Goal: Check status: Check status

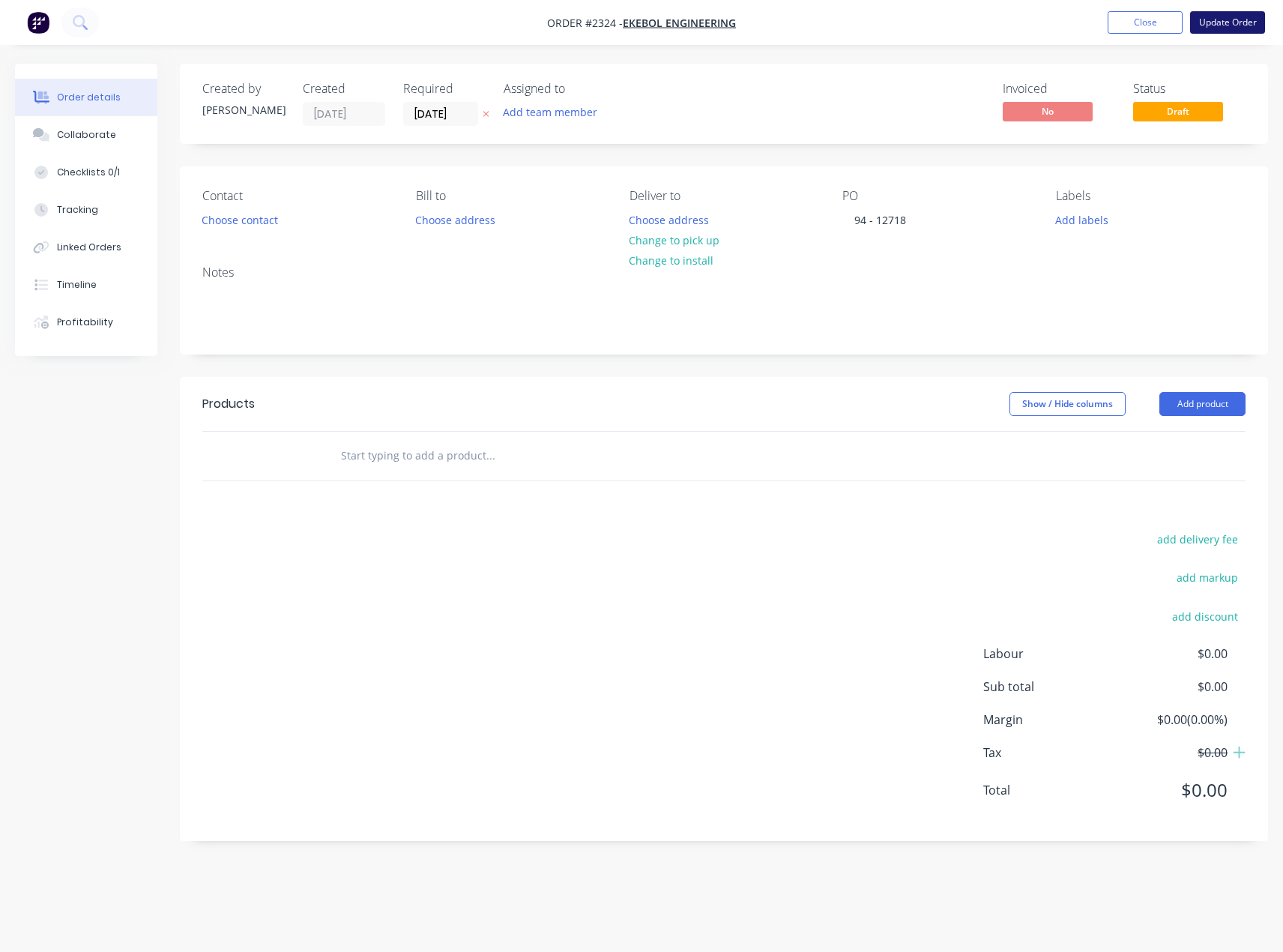
click at [1211, 29] on button "Update Order" at bounding box center [1227, 22] width 75 height 22
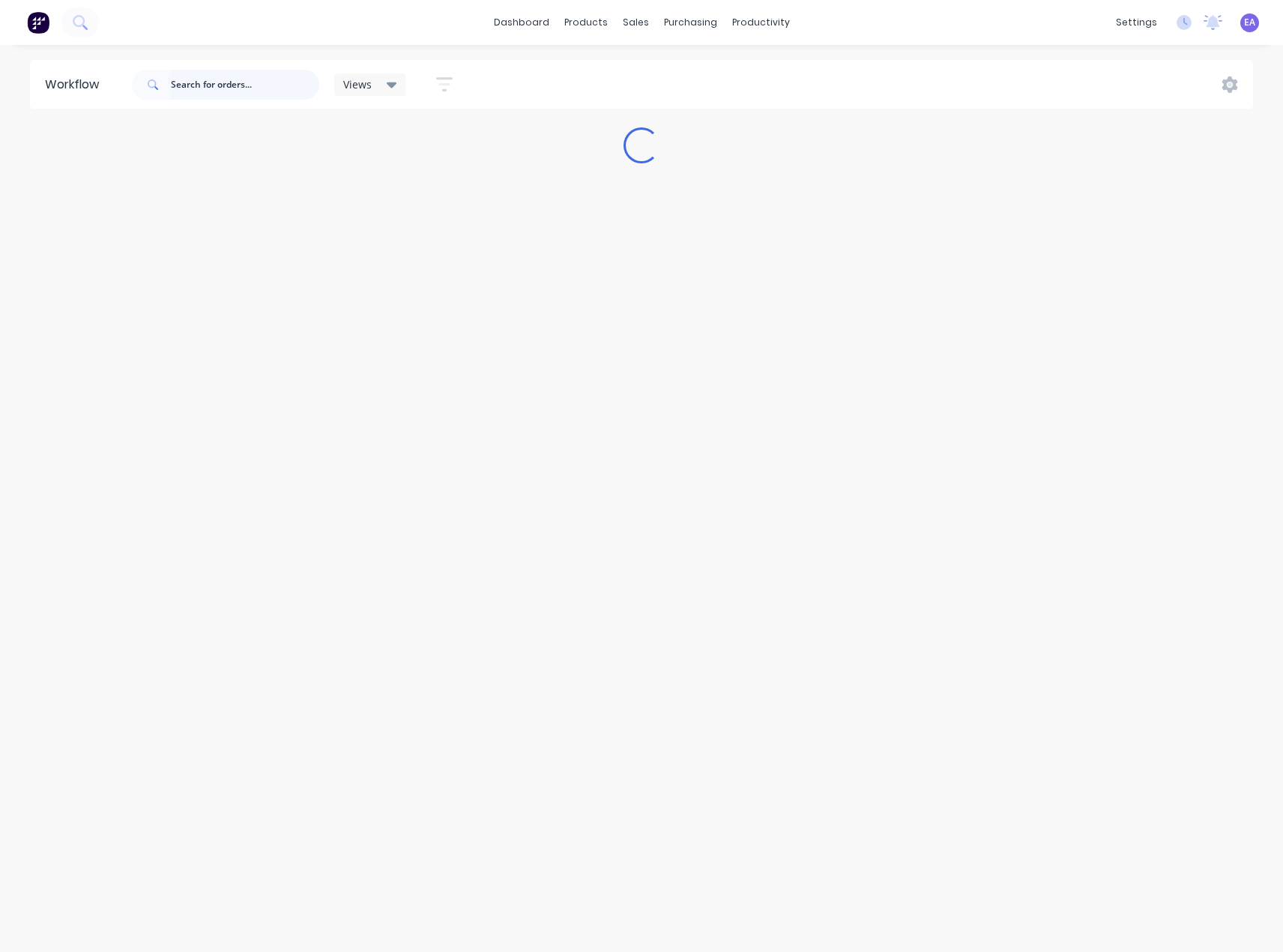
drag, startPoint x: 215, startPoint y: 98, endPoint x: 221, endPoint y: 87, distance: 12.5
click at [219, 93] on input "text" at bounding box center [245, 84] width 149 height 30
type input "[PERSON_NAME]"
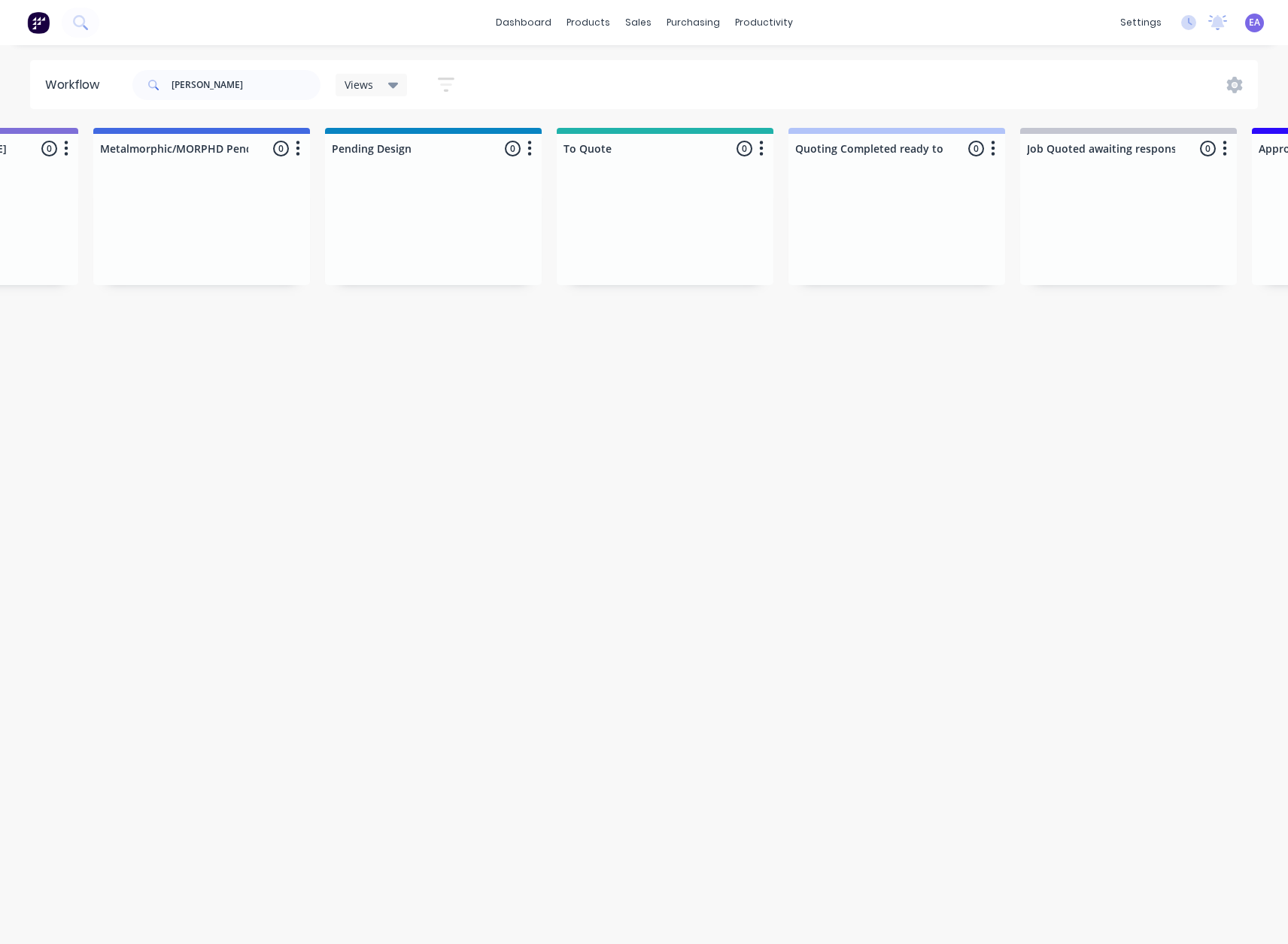
drag, startPoint x: 370, startPoint y: 395, endPoint x: 392, endPoint y: 405, distance: 24.2
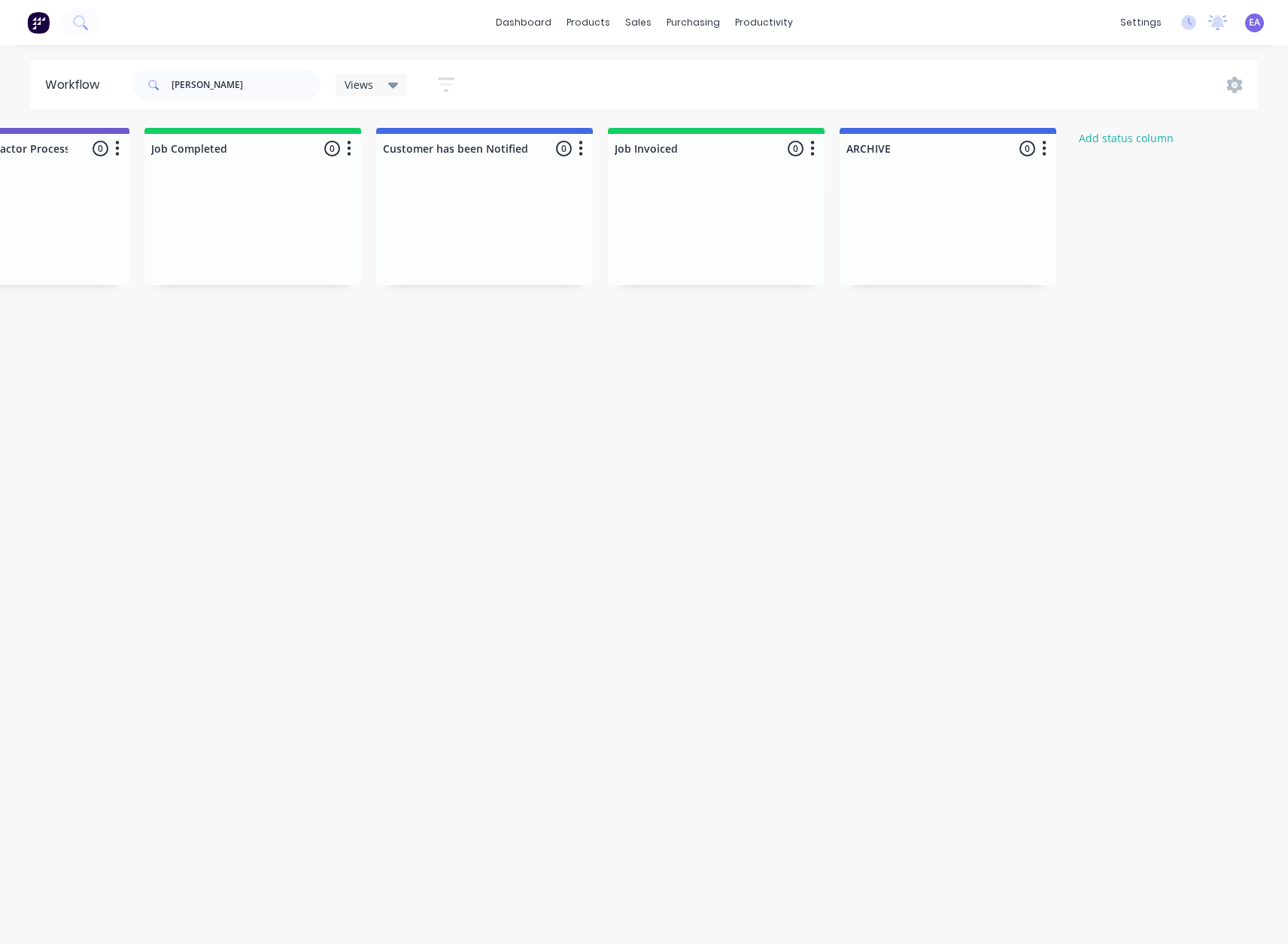
drag, startPoint x: 392, startPoint y: 405, endPoint x: 534, endPoint y: 417, distance: 142.5
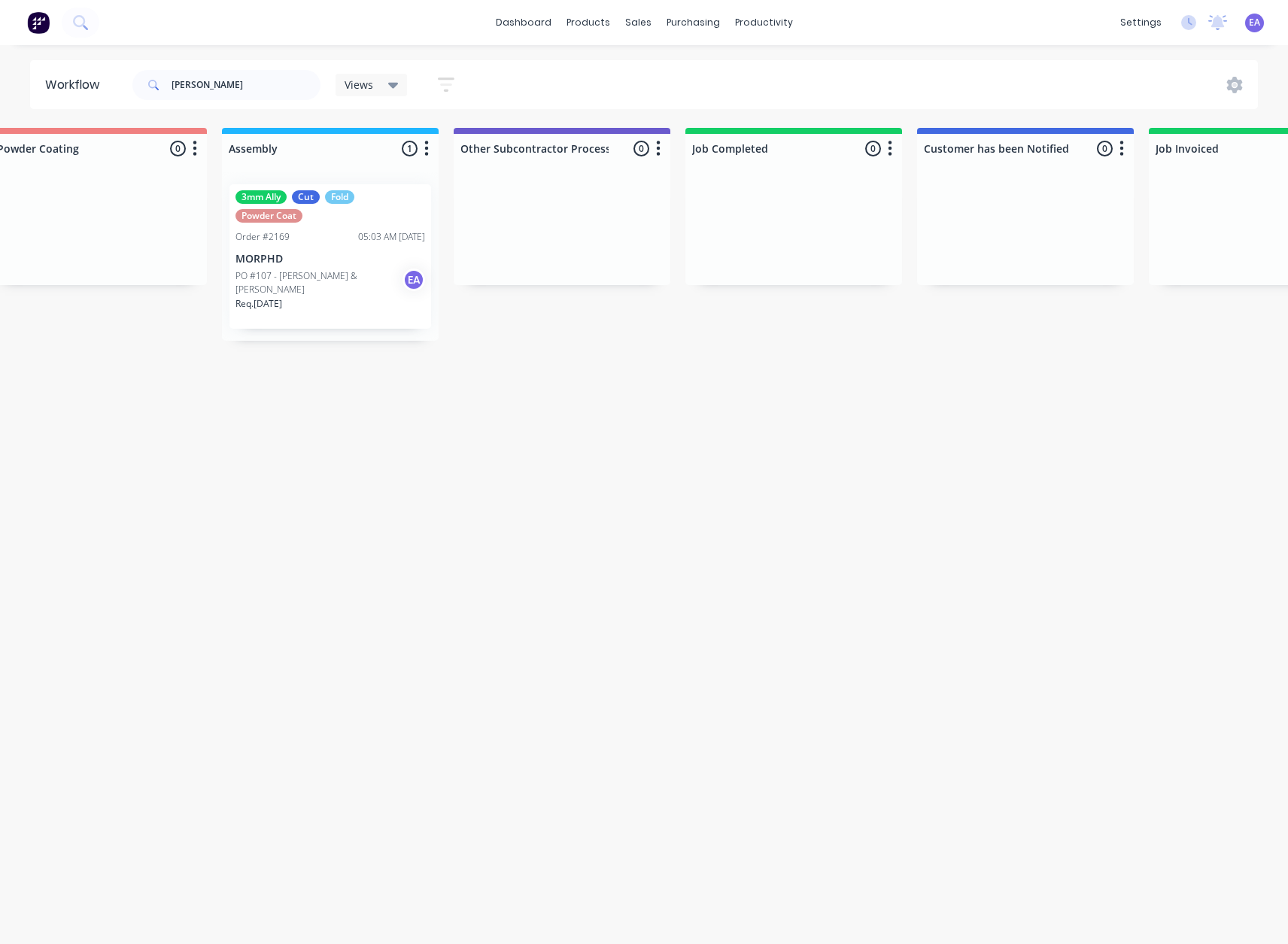
drag, startPoint x: 521, startPoint y: 424, endPoint x: 446, endPoint y: 462, distance: 84.1
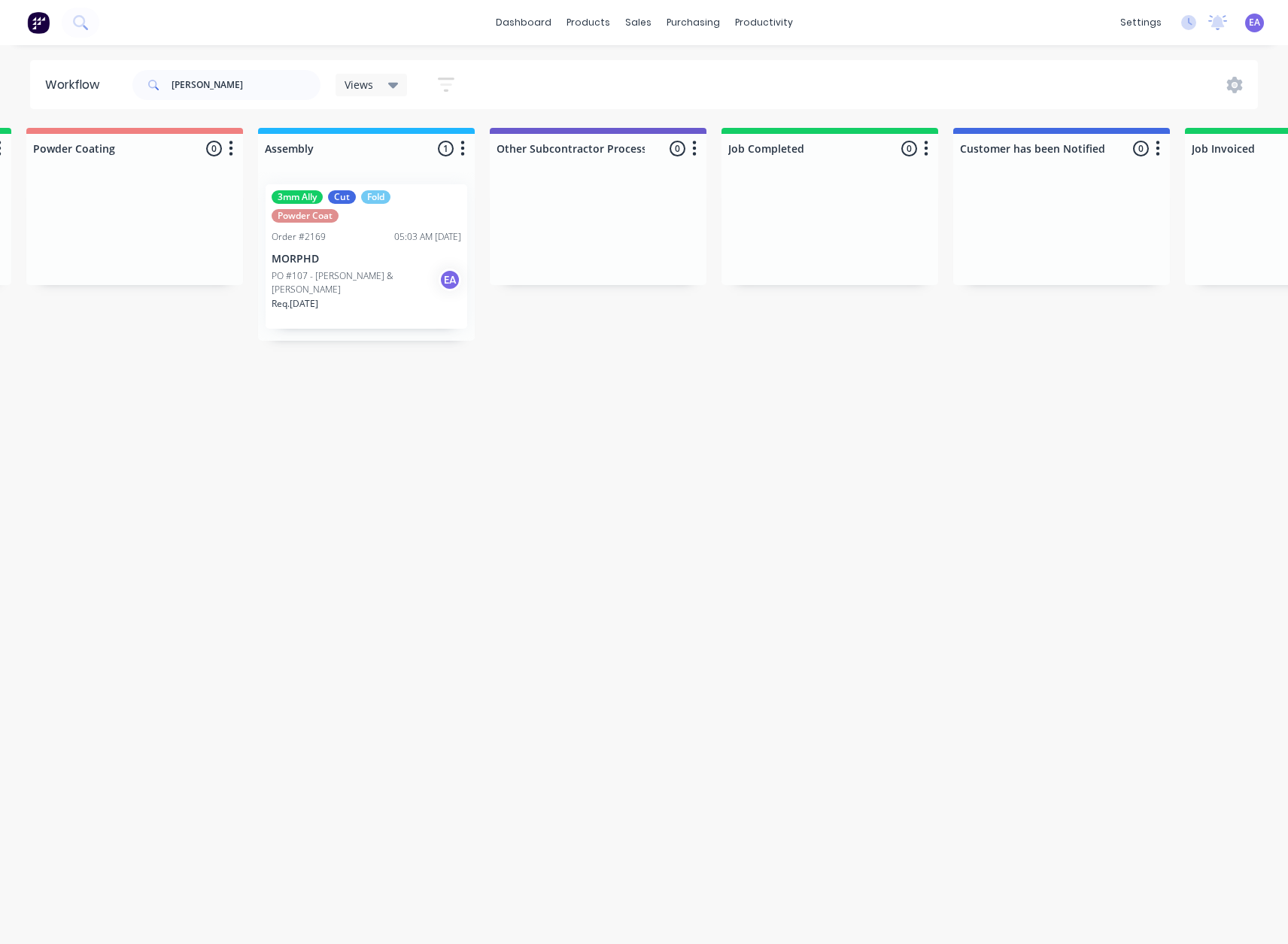
click at [394, 239] on div "05:03 AM [DATE]" at bounding box center [427, 237] width 67 height 14
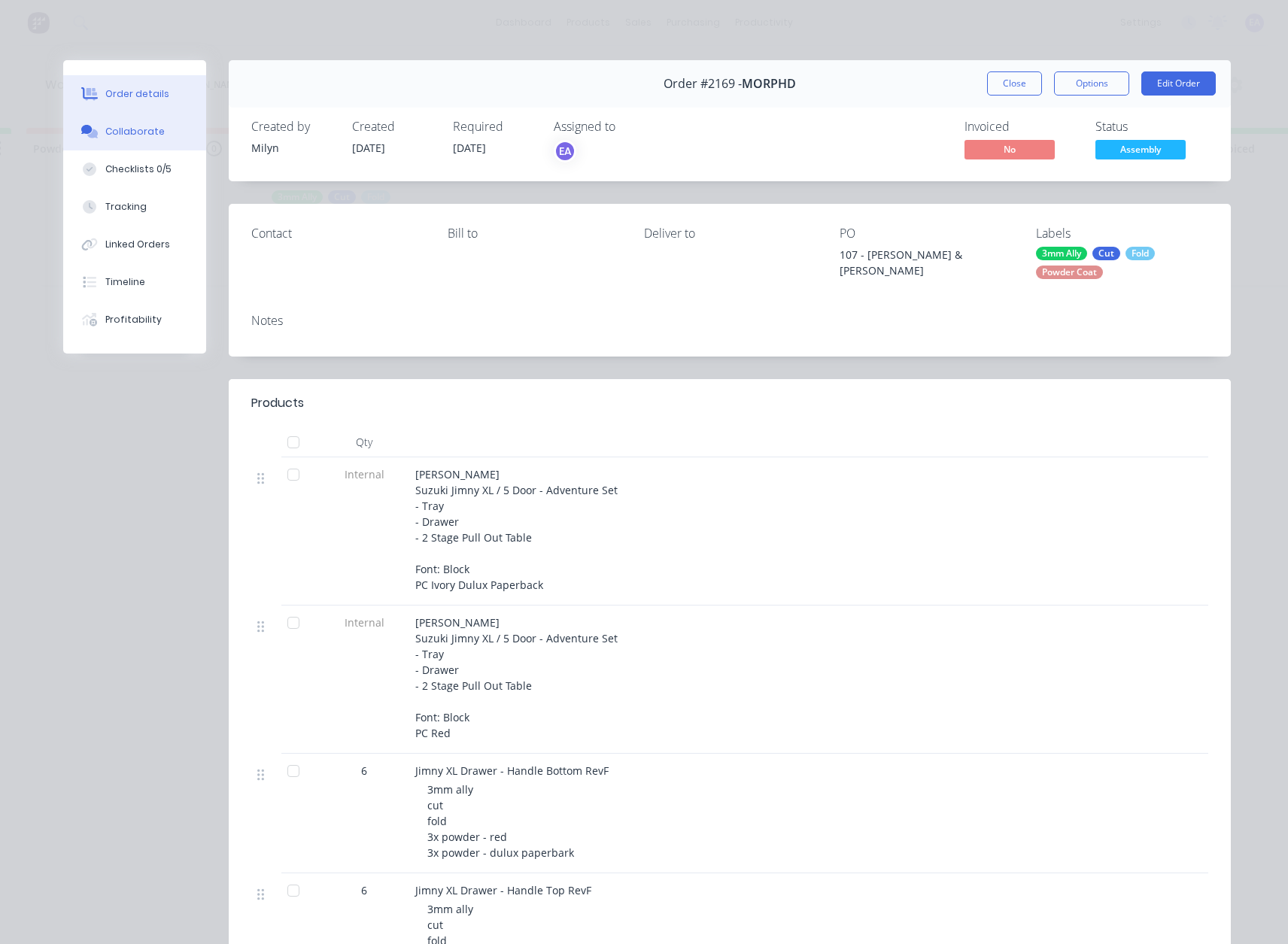
click at [139, 132] on div "Collaborate" at bounding box center [136, 131] width 60 height 14
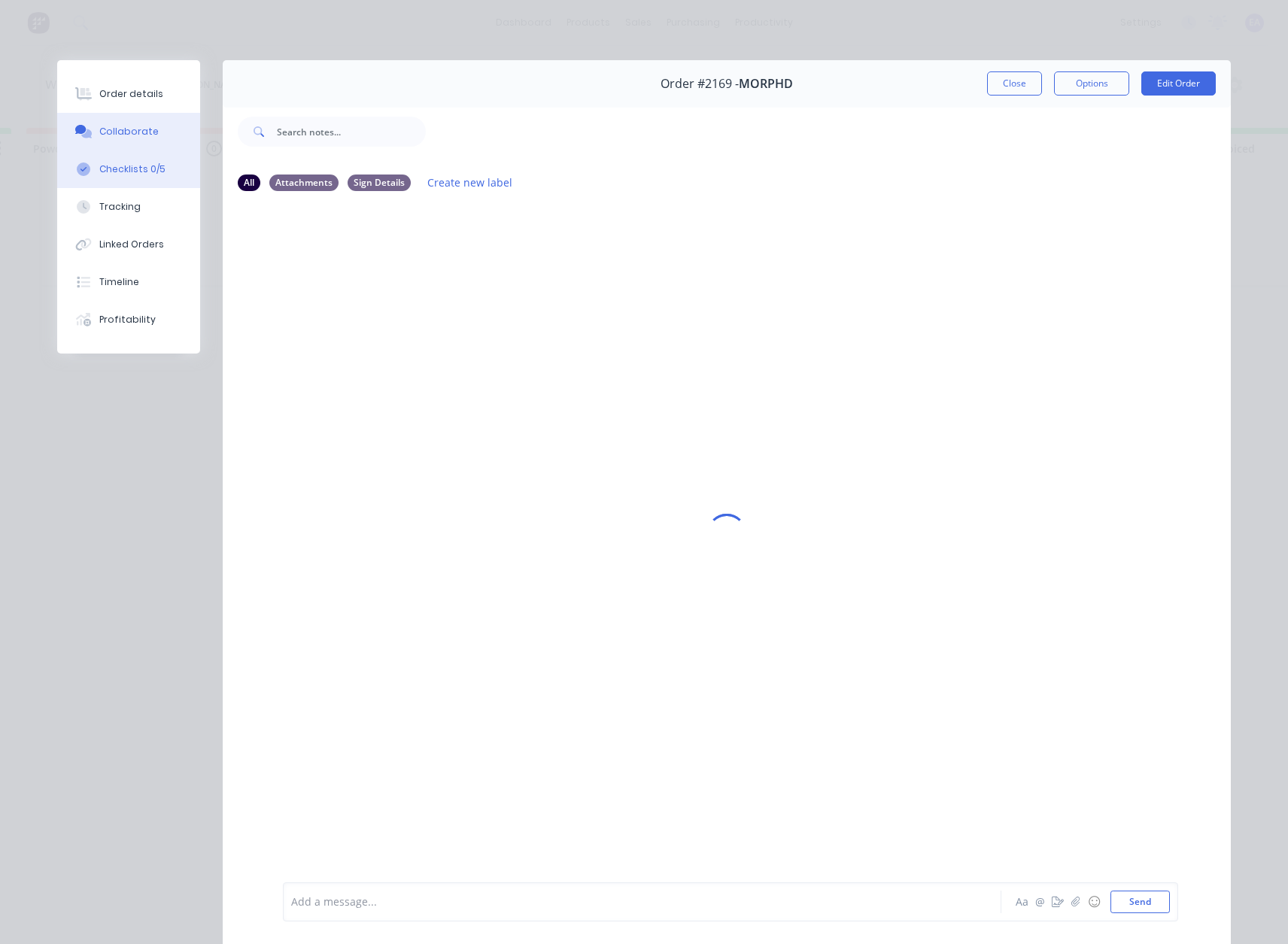
click at [142, 175] on div "Checklists 0/5" at bounding box center [132, 170] width 66 height 14
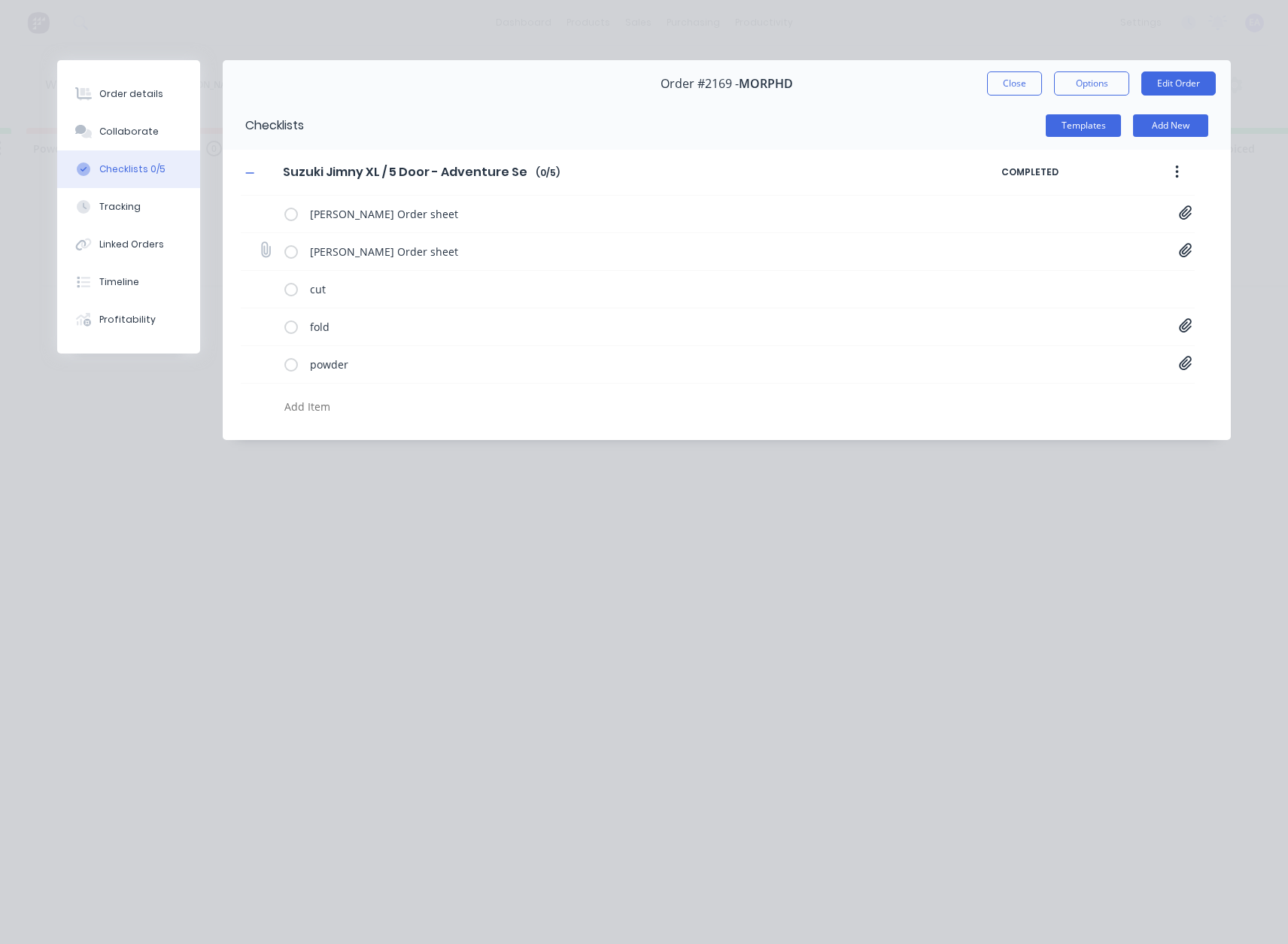
click at [1189, 250] on icon at bounding box center [1186, 250] width 14 height 15
click at [1091, 285] on link "Jimny XL Tray Setup - Order Sheet[A] - 1056 [PERSON_NAME].pdf" at bounding box center [1065, 283] width 176 height 16
click at [114, 130] on div "Collaborate" at bounding box center [129, 131] width 60 height 14
type textarea "x"
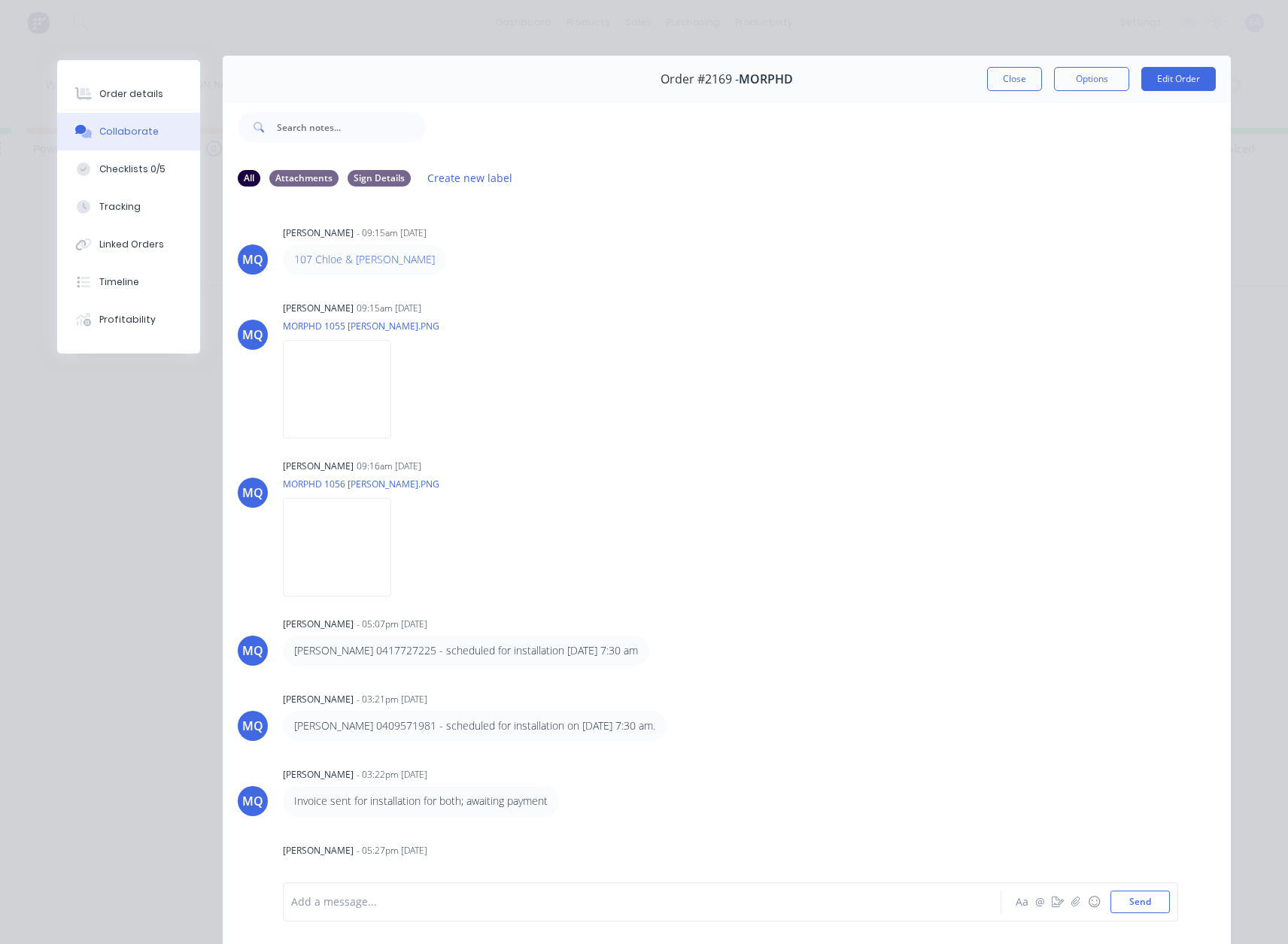
scroll to position [0, 0]
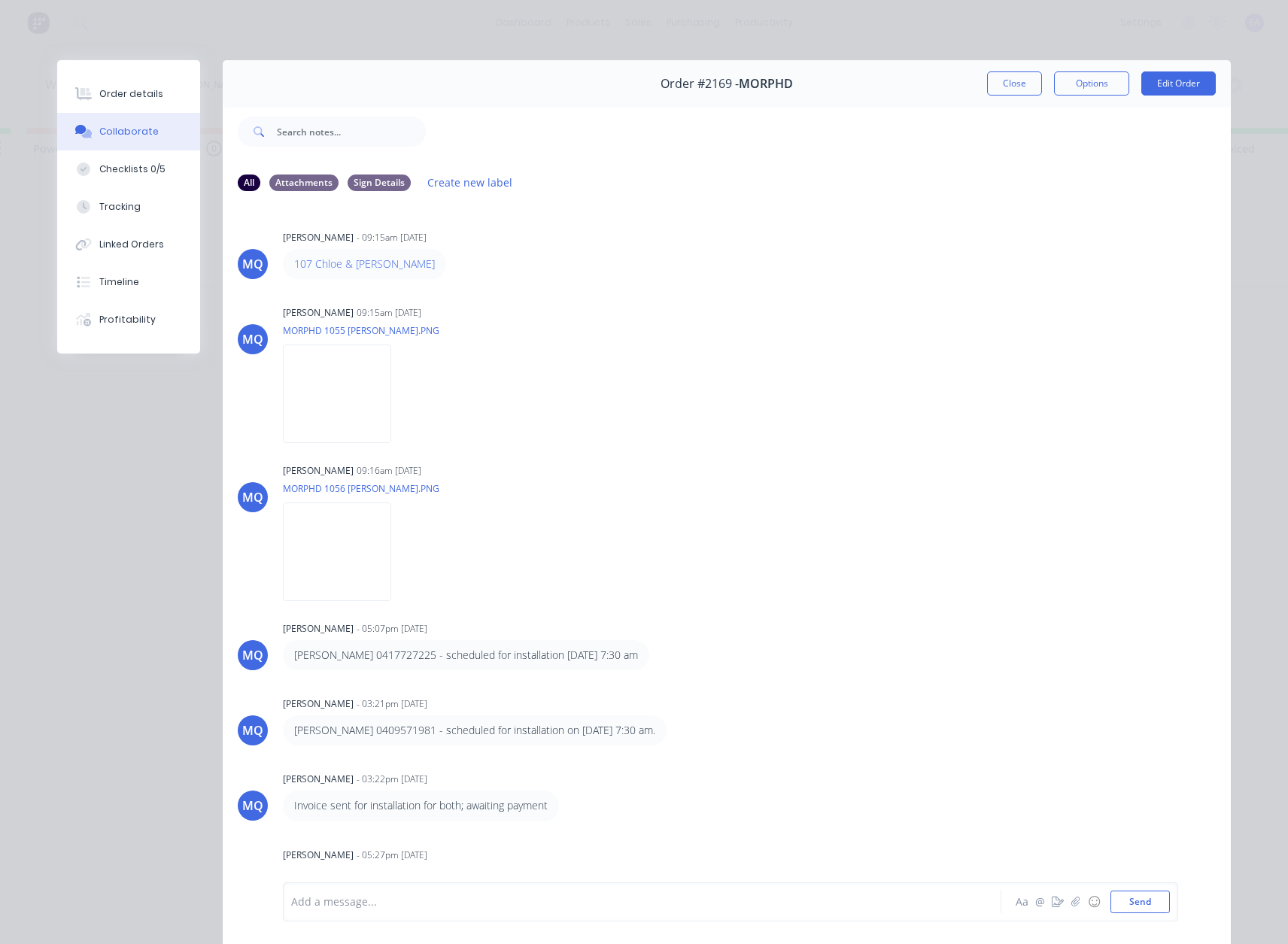
click at [1020, 89] on button "Close" at bounding box center [1014, 83] width 55 height 24
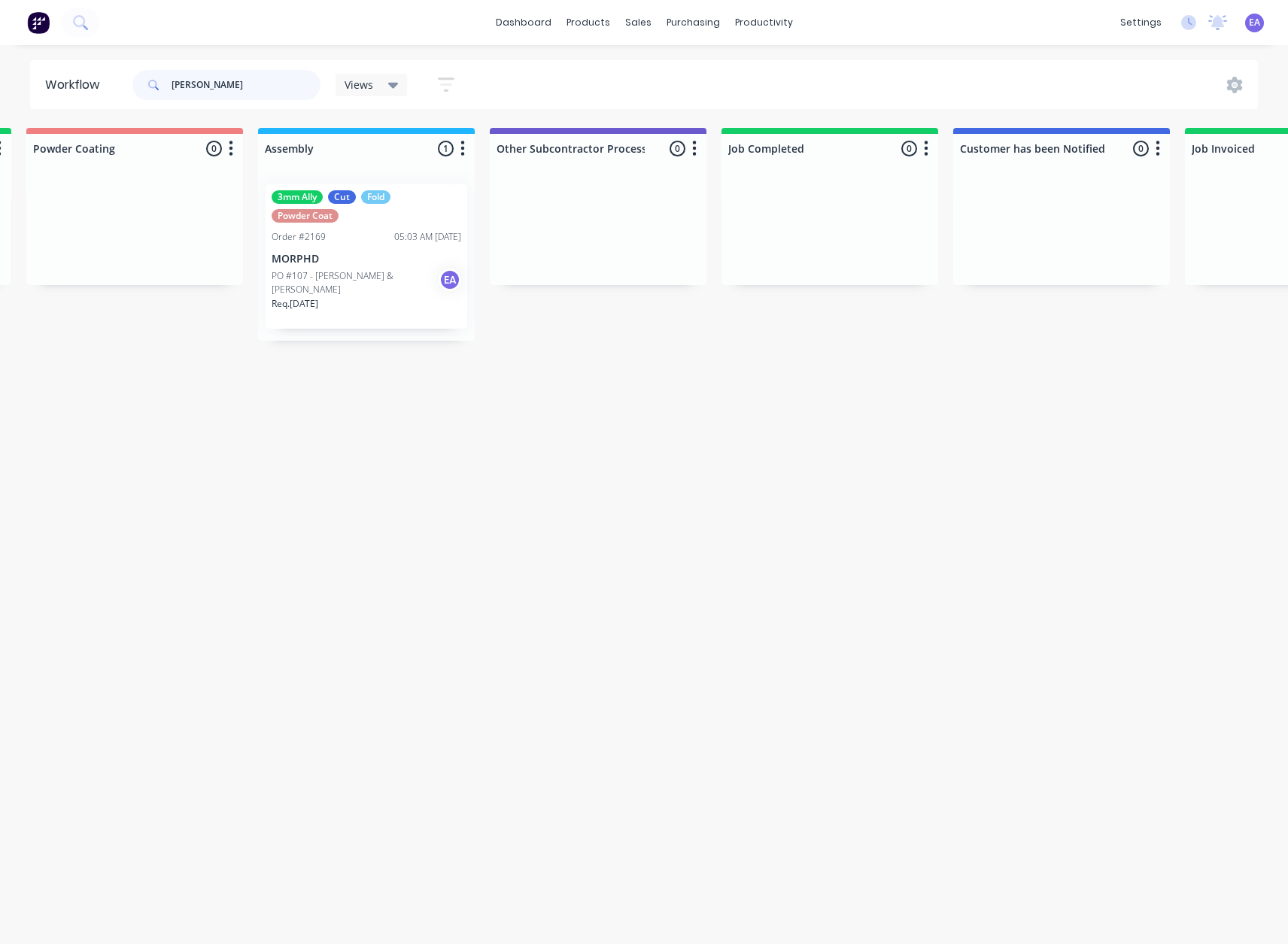
drag, startPoint x: 234, startPoint y: 81, endPoint x: 89, endPoint y: 94, distance: 145.6
click at [90, 91] on header "Workflow [PERSON_NAME] Views Save new view None (Default) edit [PERSON_NAME] ed…" at bounding box center [644, 84] width 1228 height 49
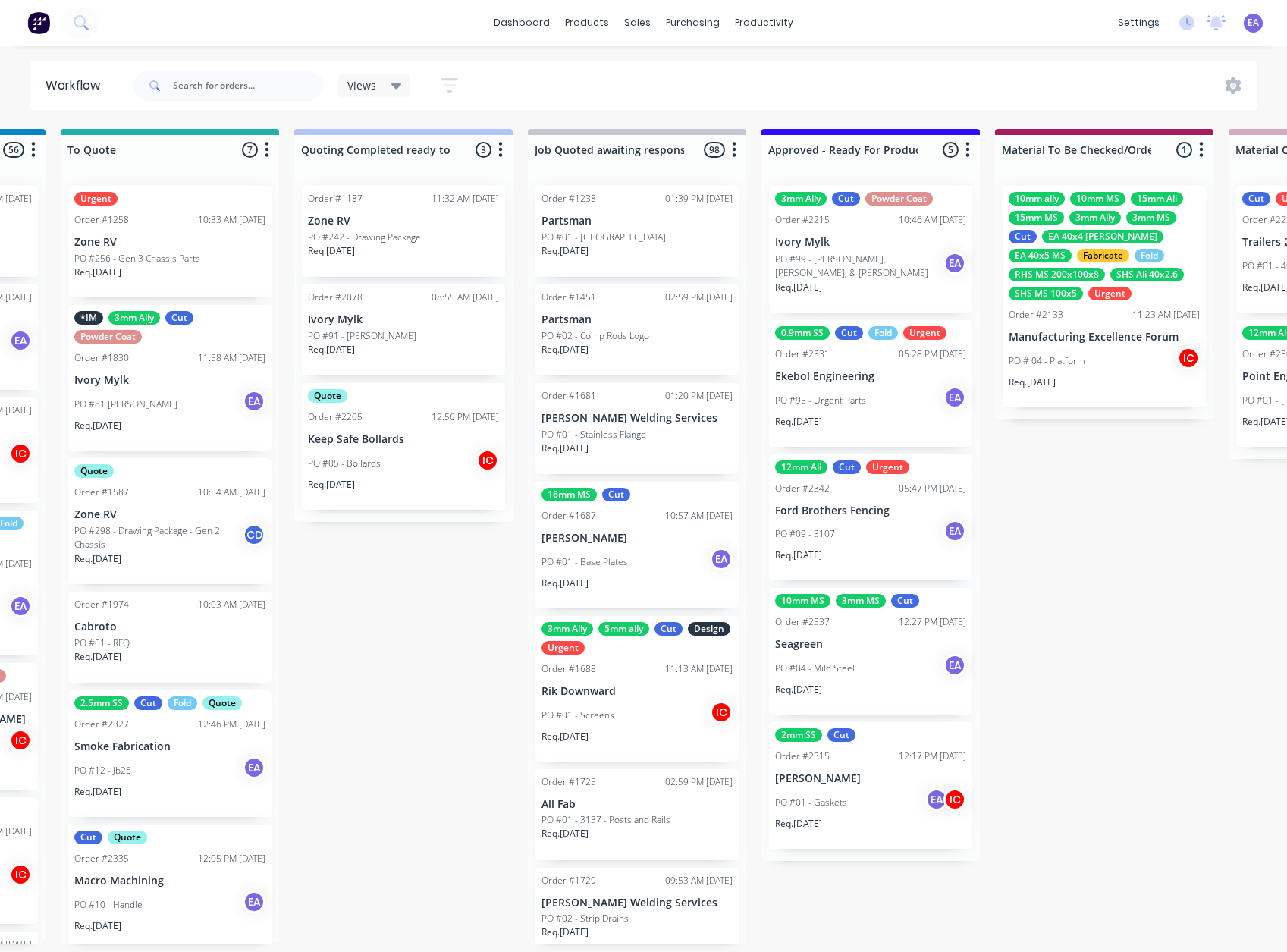
drag, startPoint x: 708, startPoint y: 707, endPoint x: 826, endPoint y: 725, distance: 119.4
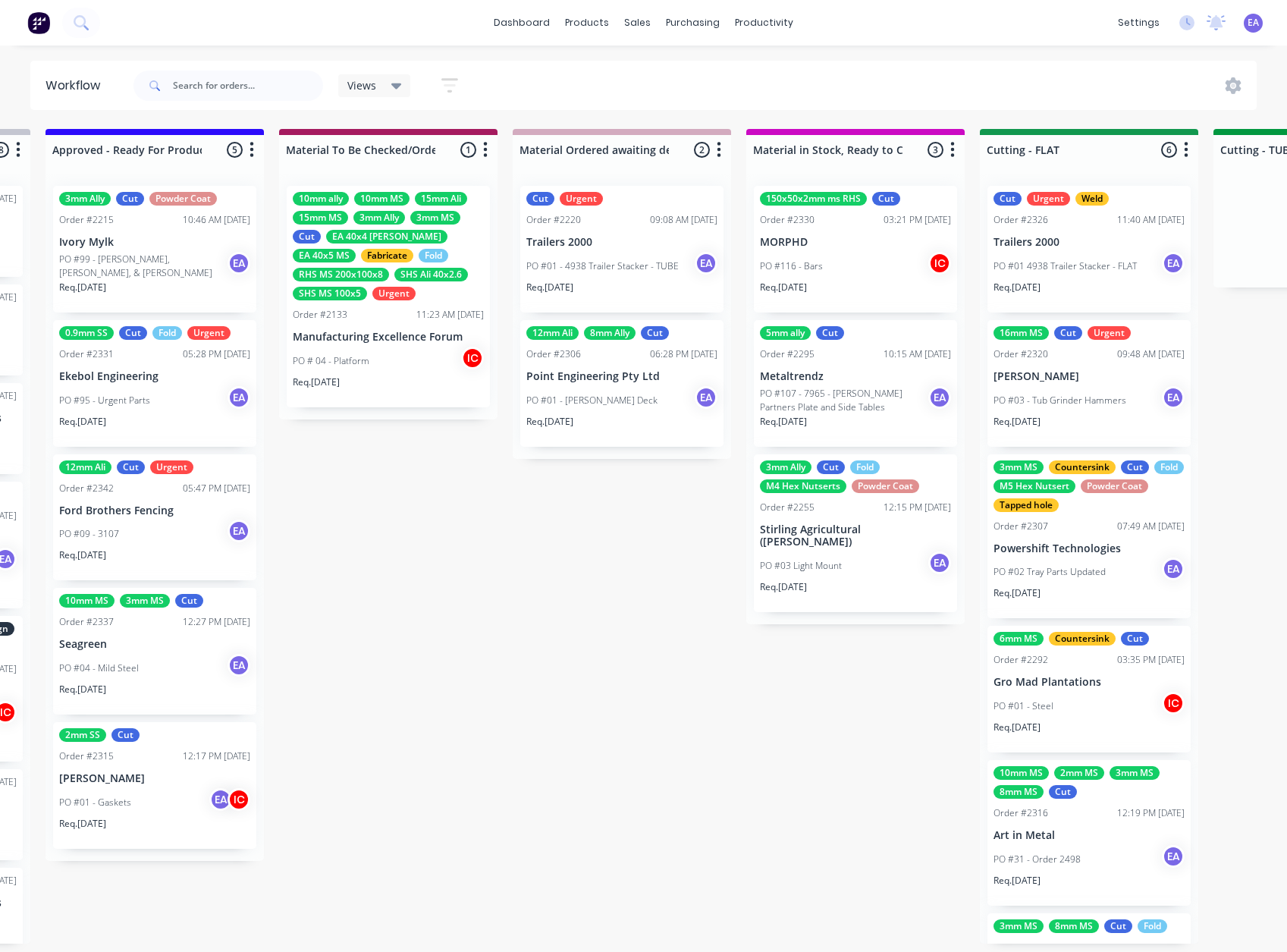
scroll to position [3, 2167]
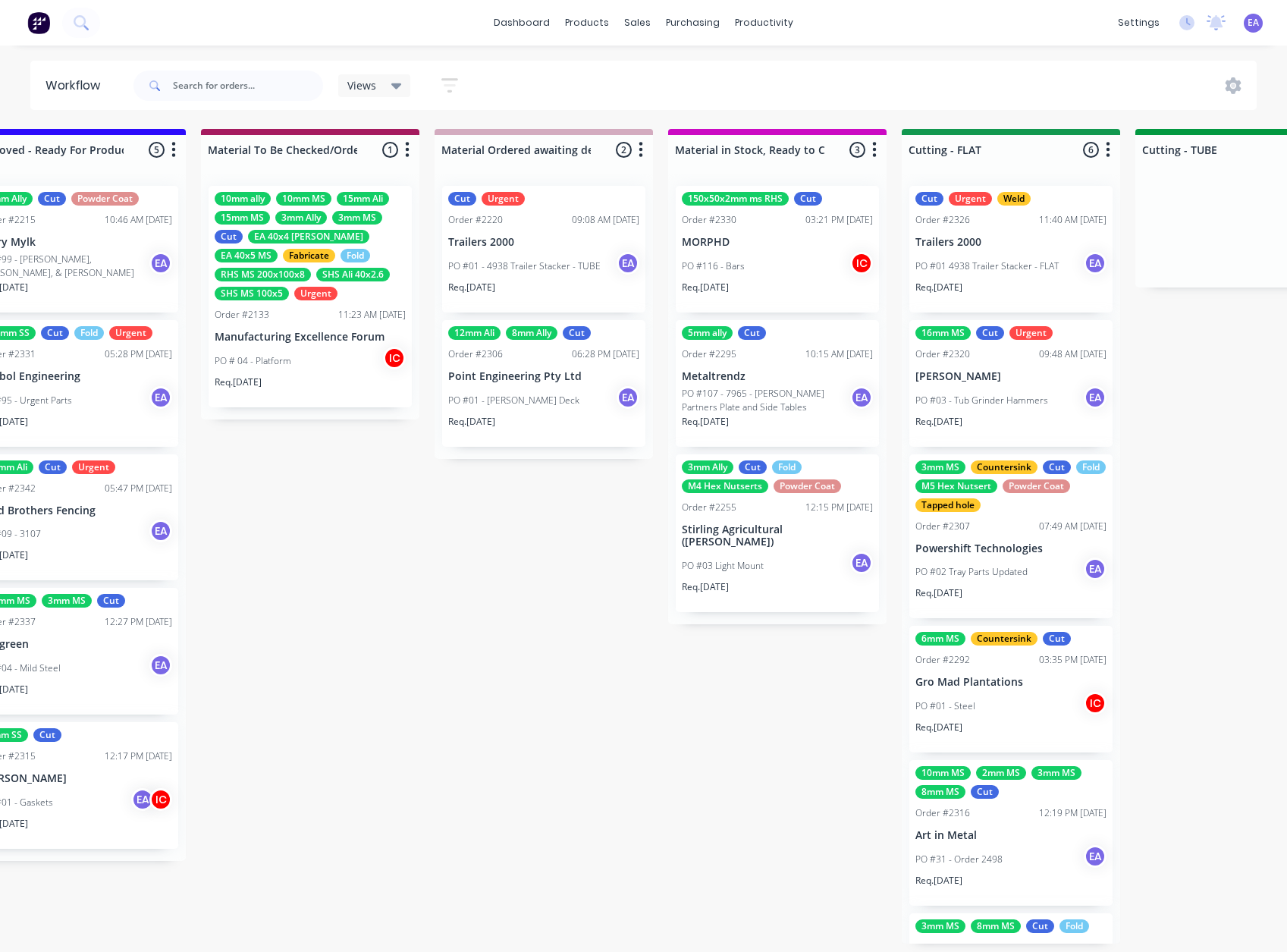
drag, startPoint x: 707, startPoint y: 729, endPoint x: 753, endPoint y: 746, distance: 49.0
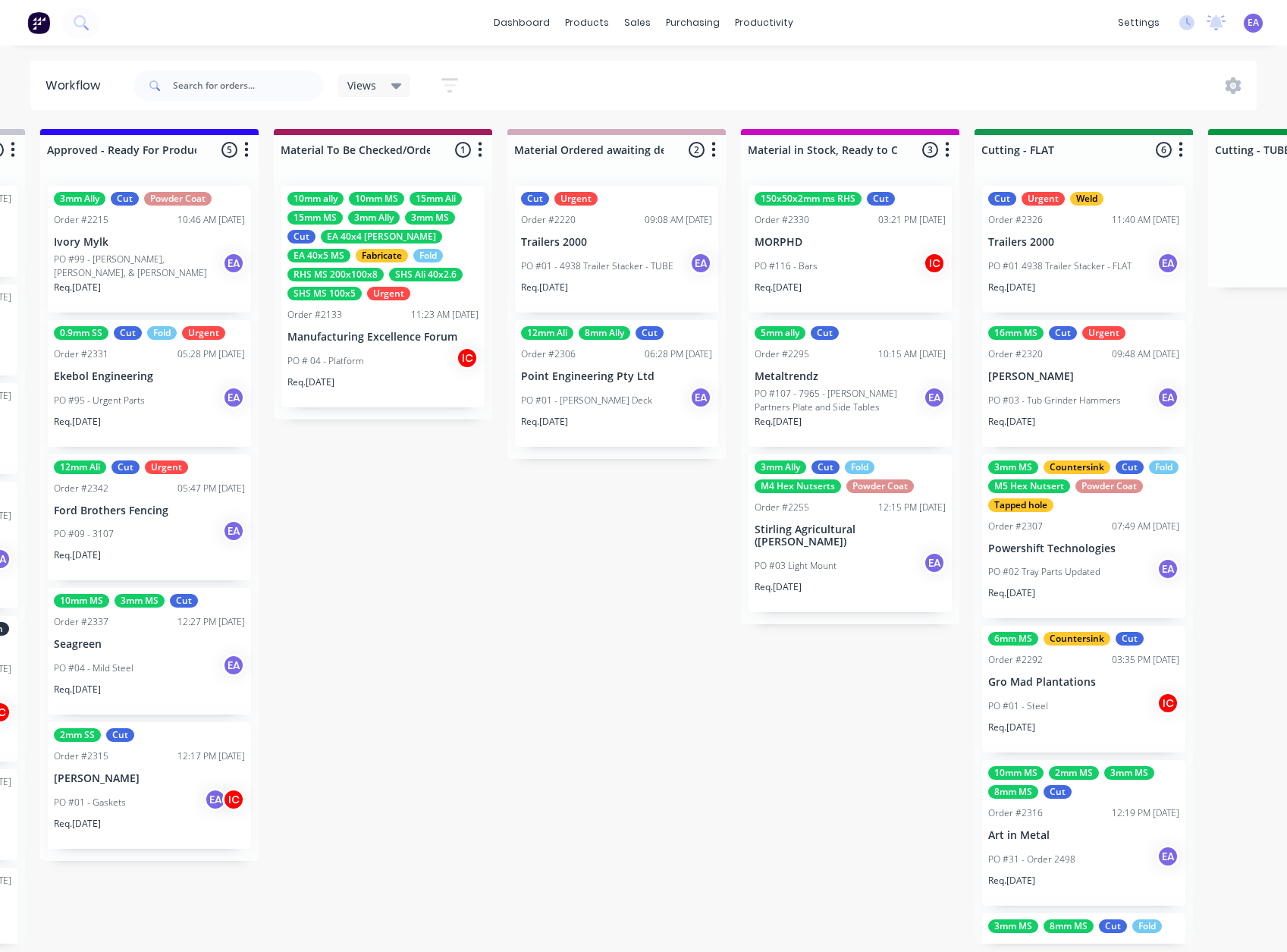
drag, startPoint x: 535, startPoint y: 808, endPoint x: 507, endPoint y: 820, distance: 30.5
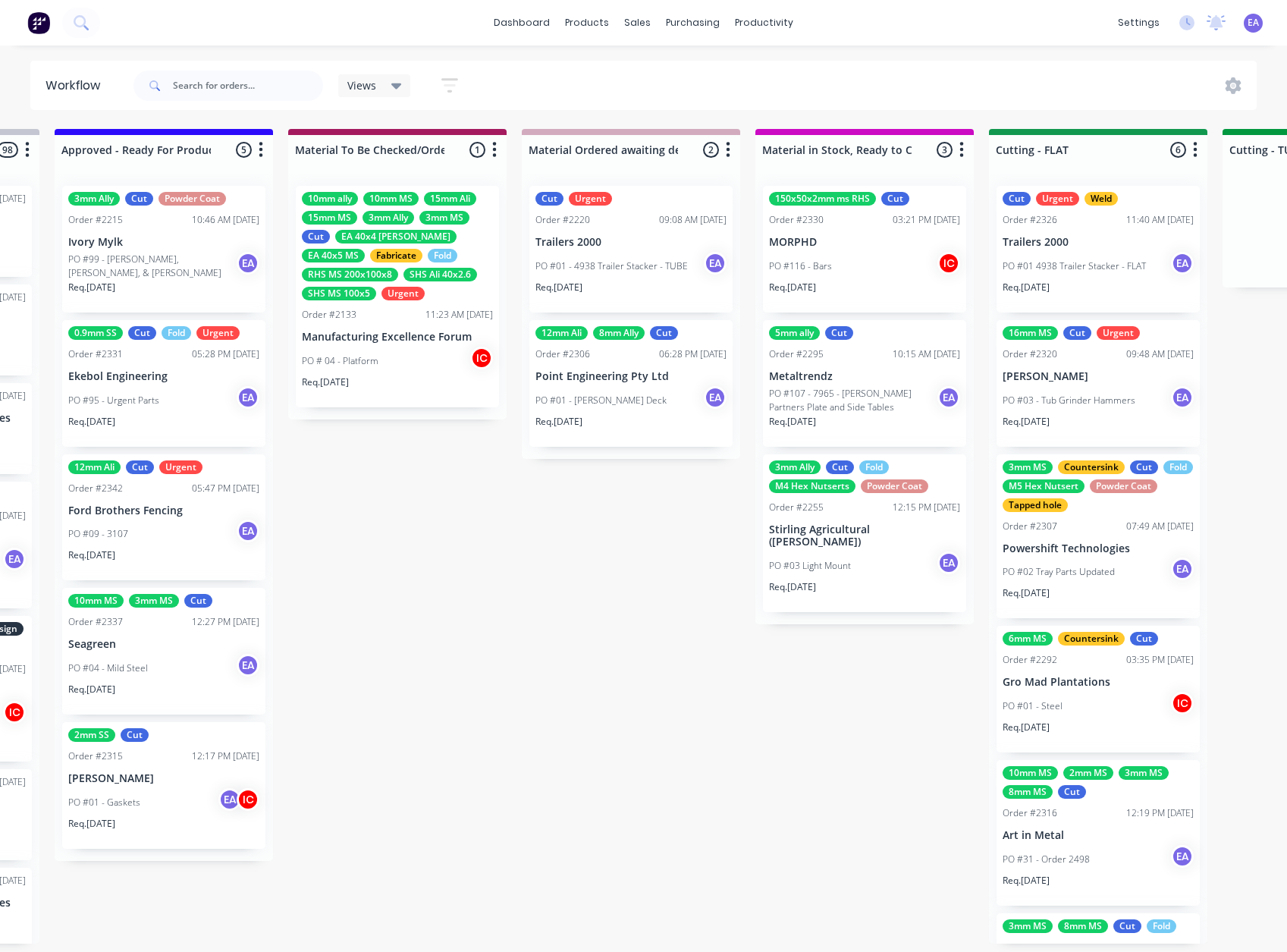
scroll to position [3, 2071]
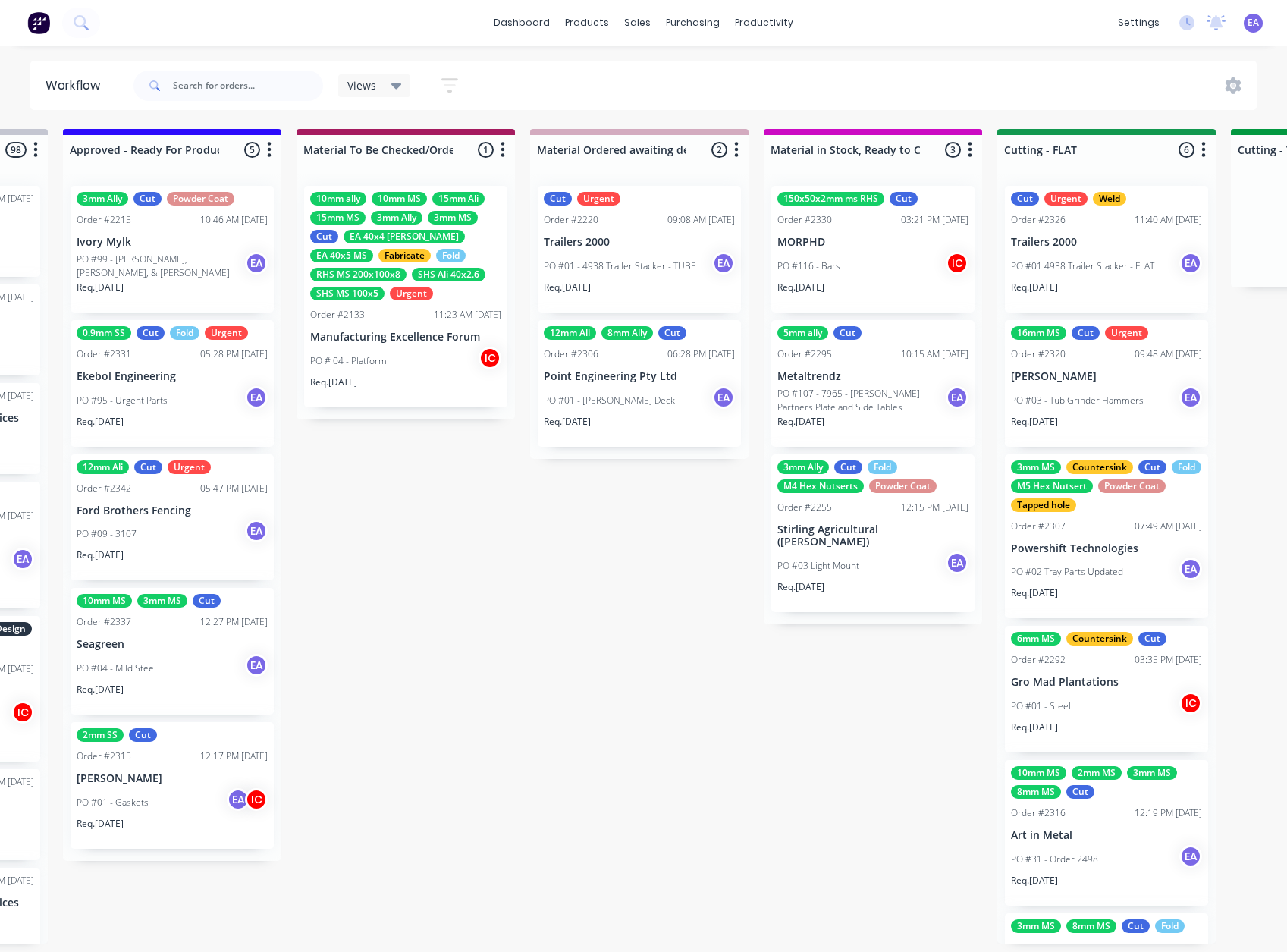
click at [133, 779] on p "[PERSON_NAME]" at bounding box center [172, 778] width 191 height 13
